Goal: Check status: Check status

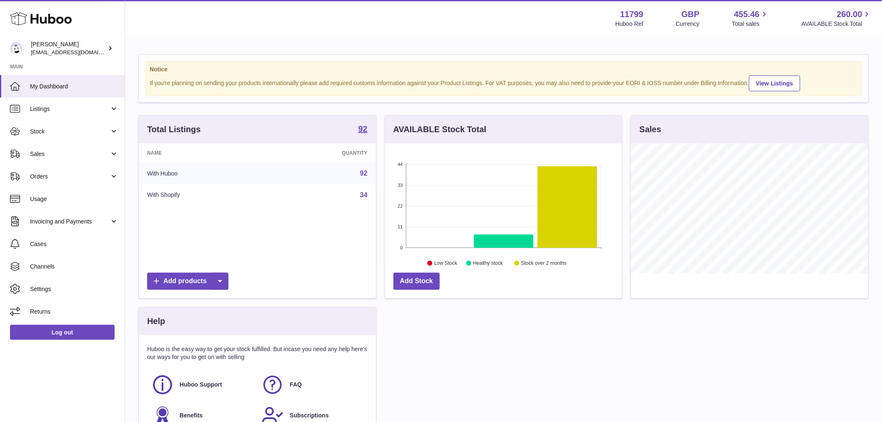
scroll to position [130, 237]
drag, startPoint x: 59, startPoint y: 110, endPoint x: 65, endPoint y: 130, distance: 20.4
click at [59, 110] on span "Listings" at bounding box center [70, 109] width 80 height 8
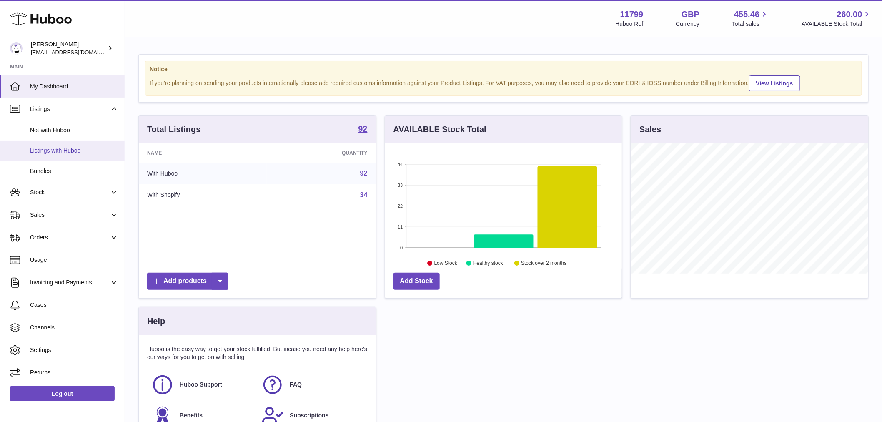
click at [80, 153] on span "Listings with Huboo" at bounding box center [74, 151] width 88 height 8
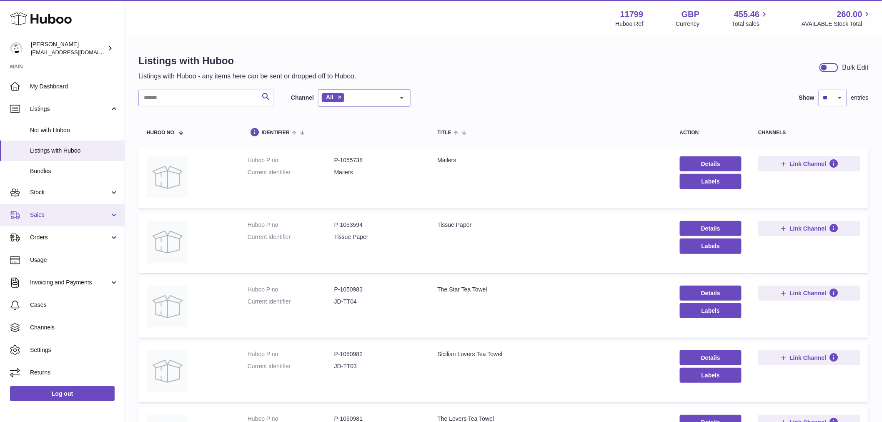
click at [51, 213] on span "Sales" at bounding box center [70, 215] width 80 height 8
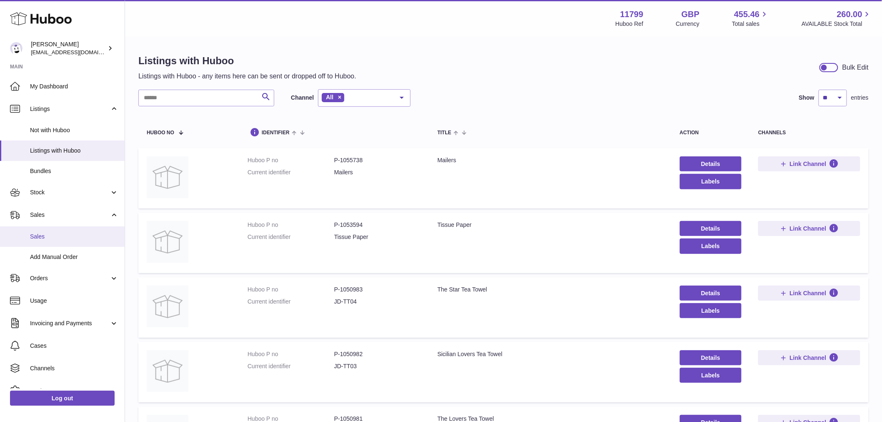
click at [54, 238] on span "Sales" at bounding box center [74, 237] width 88 height 8
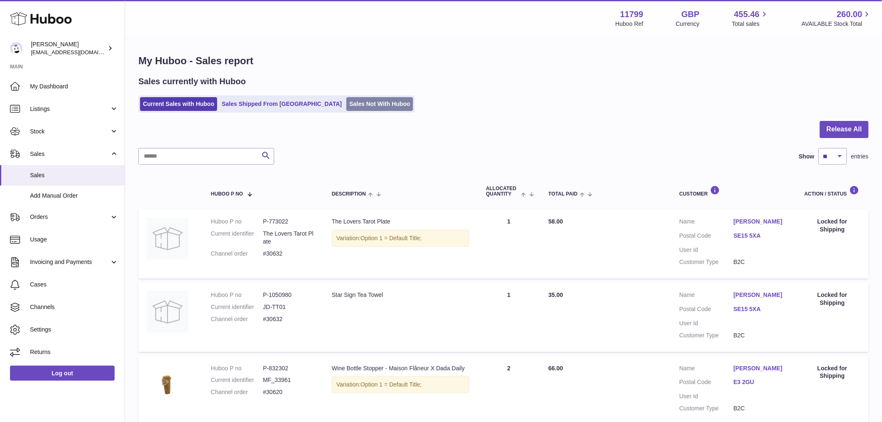
click at [351, 105] on link "Sales Not With Huboo" at bounding box center [379, 104] width 67 height 14
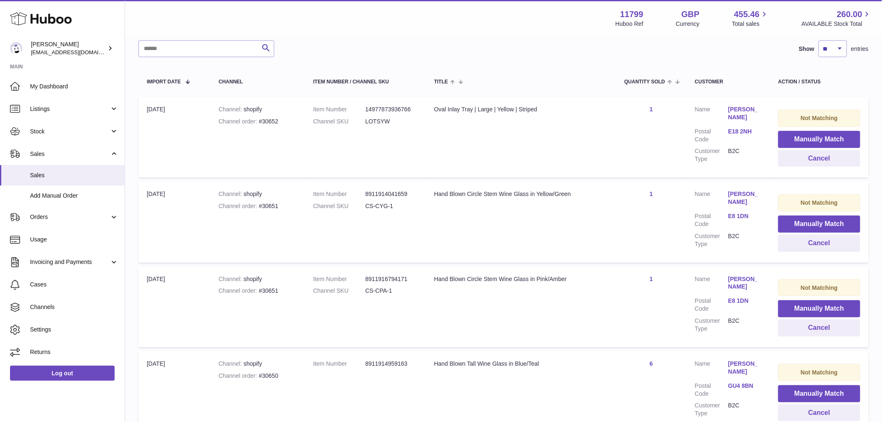
scroll to position [170, 0]
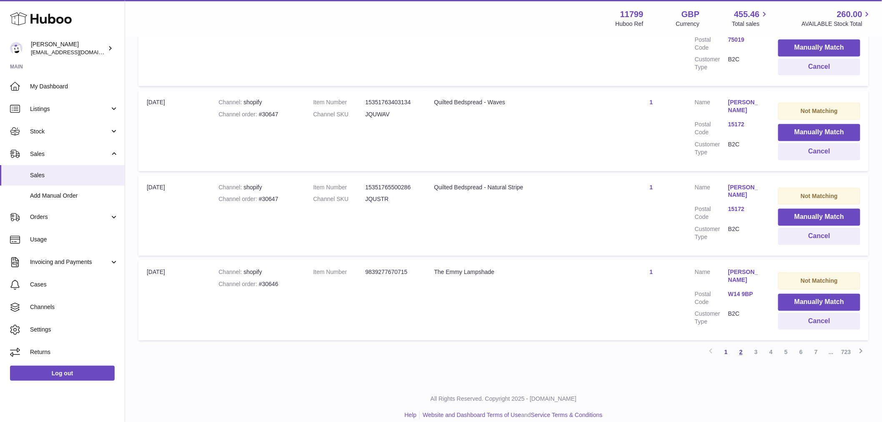
click at [741, 347] on link "2" at bounding box center [741, 351] width 15 height 15
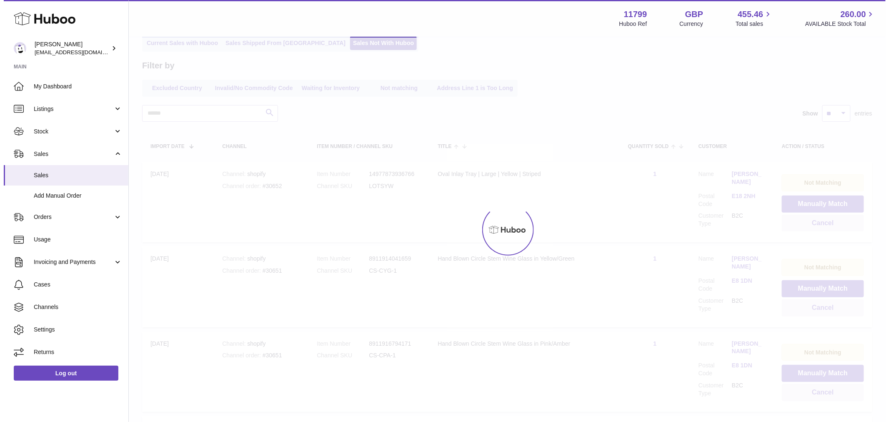
scroll to position [84, 0]
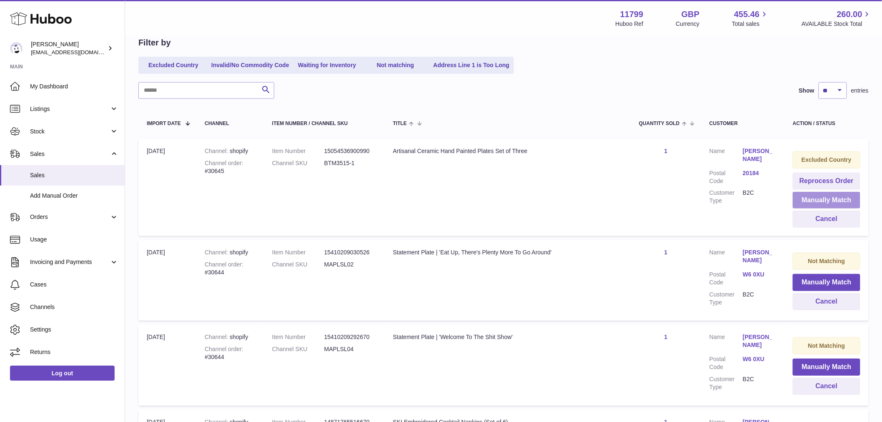
click at [820, 198] on button "Manually Match" at bounding box center [827, 200] width 68 height 17
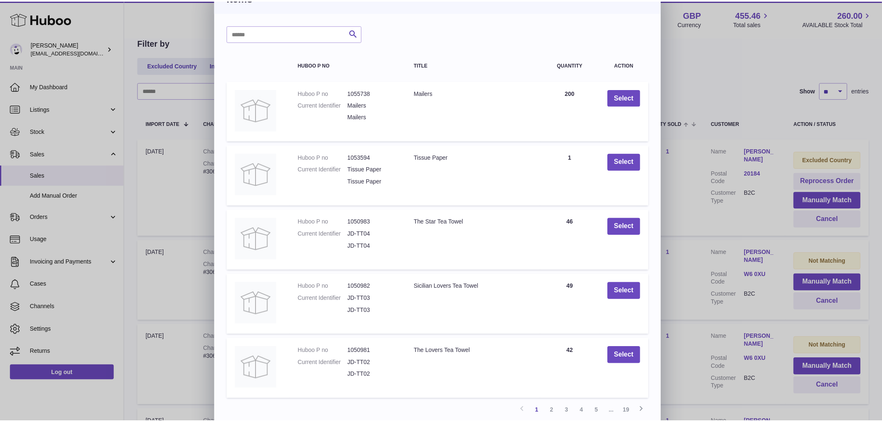
scroll to position [0, 0]
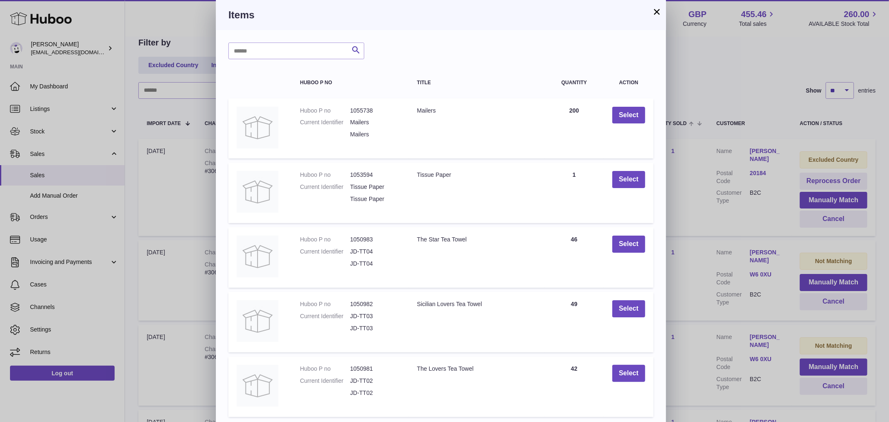
click at [659, 7] on button "×" at bounding box center [657, 12] width 10 height 10
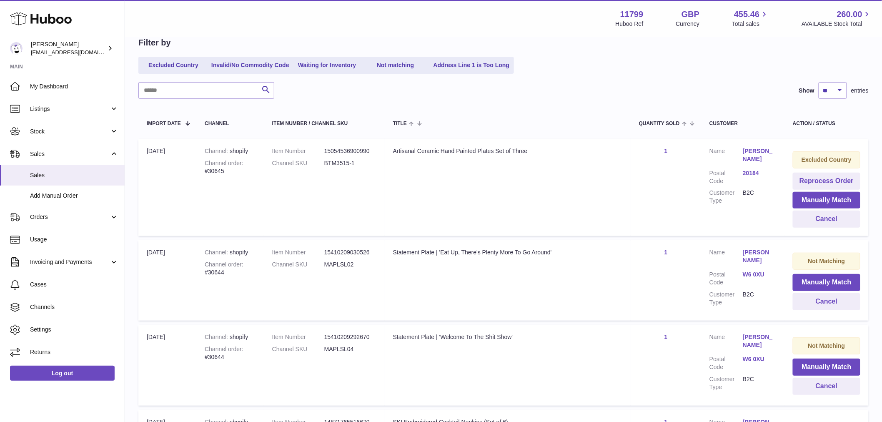
click at [679, 61] on div "Excluded Country Invalid/No Commodity Code Waiting for Inventory Not matching A…" at bounding box center [503, 65] width 730 height 17
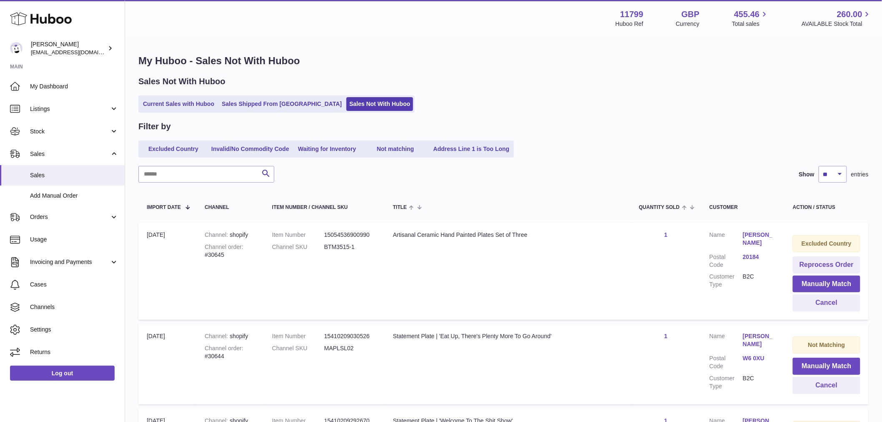
click at [353, 31] on div "Menu Huboo 11799 Huboo Ref GBP Currency 455.46 Total sales 260.00 AVAILABLE Sto…" at bounding box center [503, 18] width 757 height 37
click at [196, 103] on link "Current Sales with Huboo" at bounding box center [178, 104] width 77 height 14
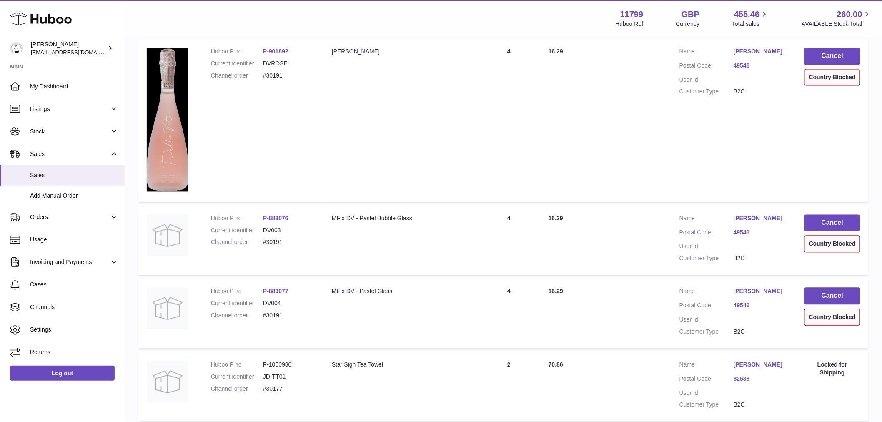
scroll to position [715, 0]
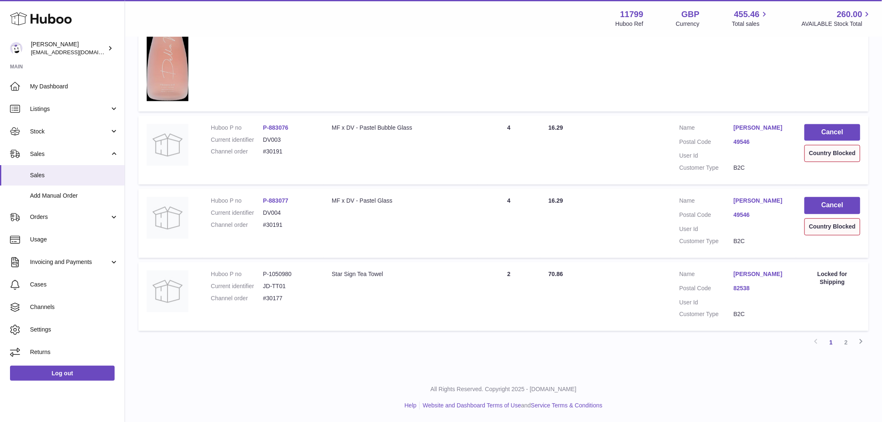
click at [815, 225] on div "Country Blocked" at bounding box center [832, 226] width 56 height 17
click at [849, 342] on link "2" at bounding box center [846, 342] width 15 height 15
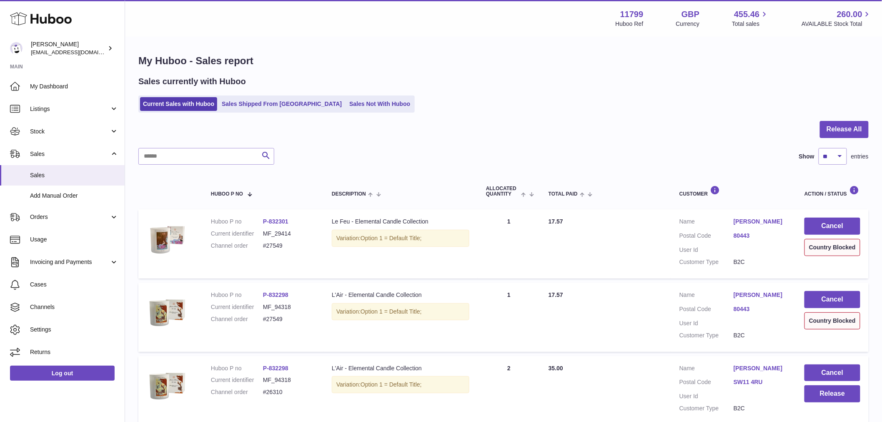
click at [819, 250] on div "Country Blocked" at bounding box center [832, 247] width 56 height 17
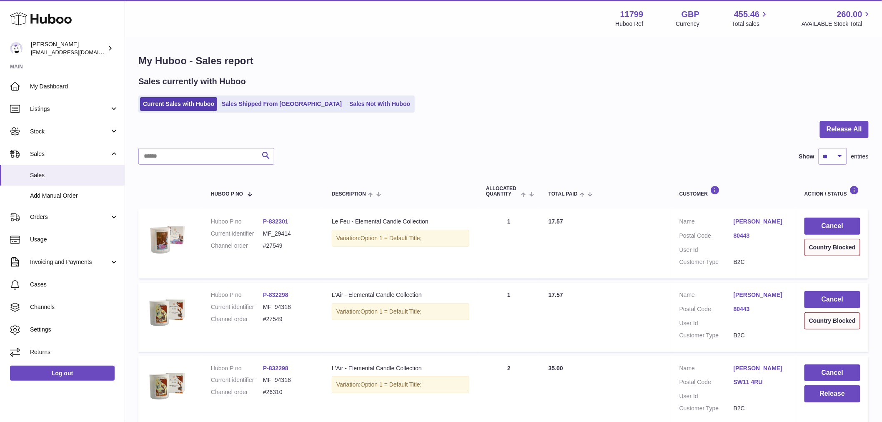
click at [821, 254] on div "Country Blocked" at bounding box center [832, 247] width 56 height 17
click at [644, 107] on div "Current Sales with Huboo Sales Shipped From Huboo Sales Not With Huboo" at bounding box center [503, 103] width 730 height 17
